Goal: Information Seeking & Learning: Learn about a topic

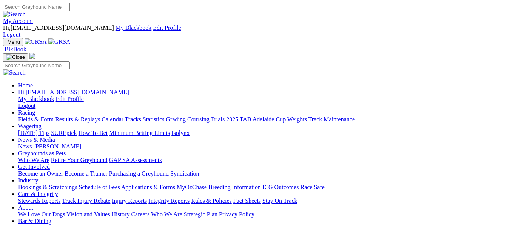
drag, startPoint x: 0, startPoint y: 0, endPoint x: 119, endPoint y: 28, distance: 122.2
click at [35, 109] on link "Racing" at bounding box center [26, 112] width 17 height 6
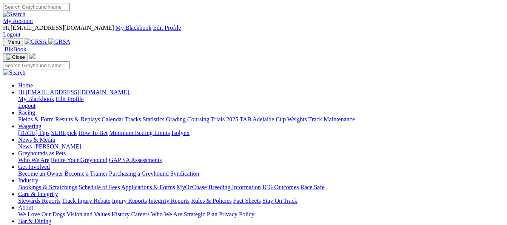
click at [35, 109] on link "Racing" at bounding box center [26, 112] width 17 height 6
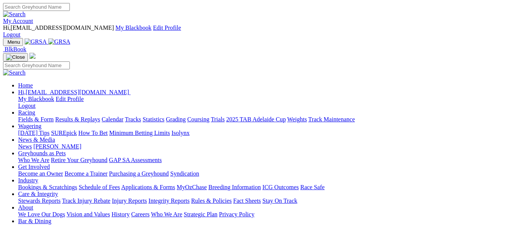
click at [35, 109] on link "Racing" at bounding box center [26, 112] width 17 height 6
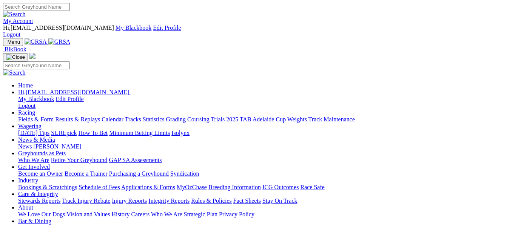
click at [35, 109] on link "Racing" at bounding box center [26, 112] width 17 height 6
drag, startPoint x: 122, startPoint y: 31, endPoint x: 146, endPoint y: -15, distance: 52.2
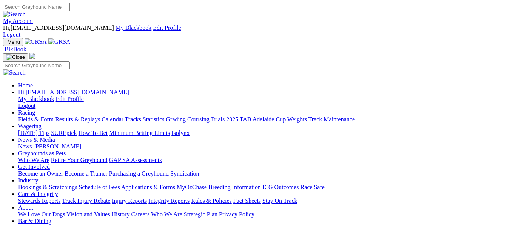
drag, startPoint x: 146, startPoint y: -15, endPoint x: 117, endPoint y: 29, distance: 52.6
click at [35, 109] on link "Racing" at bounding box center [26, 112] width 17 height 6
click at [35, 116] on link "Fields & Form" at bounding box center [35, 119] width 35 height 6
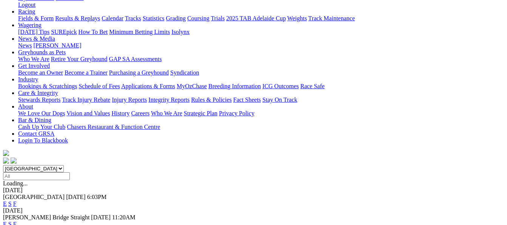
scroll to position [126, 0]
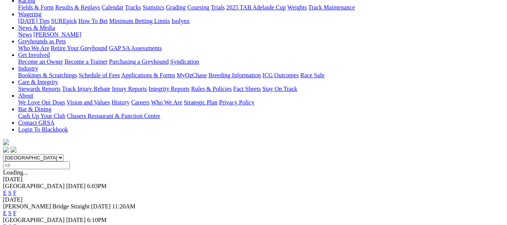
click at [7, 210] on link "E" at bounding box center [5, 213] width 4 height 6
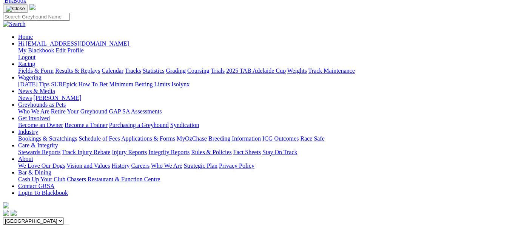
scroll to position [55, 0]
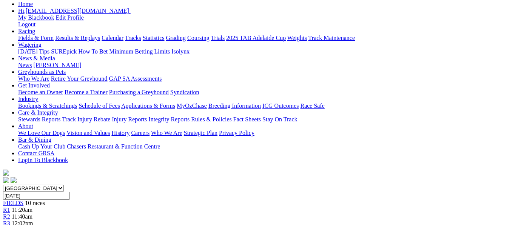
scroll to position [91, 0]
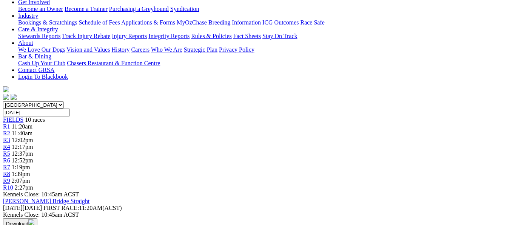
scroll to position [177, 0]
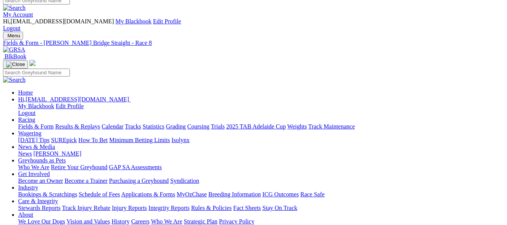
scroll to position [0, 0]
